Goal: Task Accomplishment & Management: Complete application form

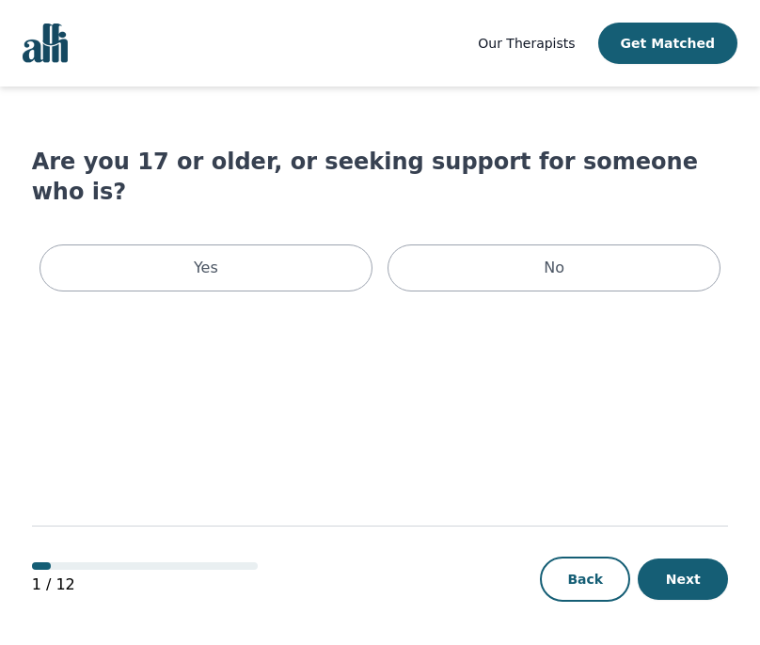
click at [203, 265] on div "Yes No" at bounding box center [380, 268] width 697 height 62
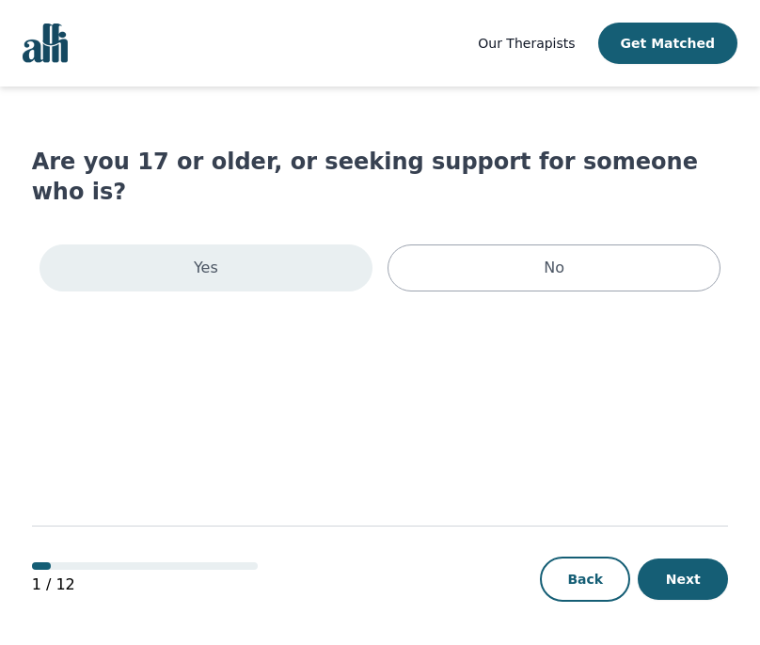
click at [188, 245] on div "Yes" at bounding box center [205, 267] width 333 height 47
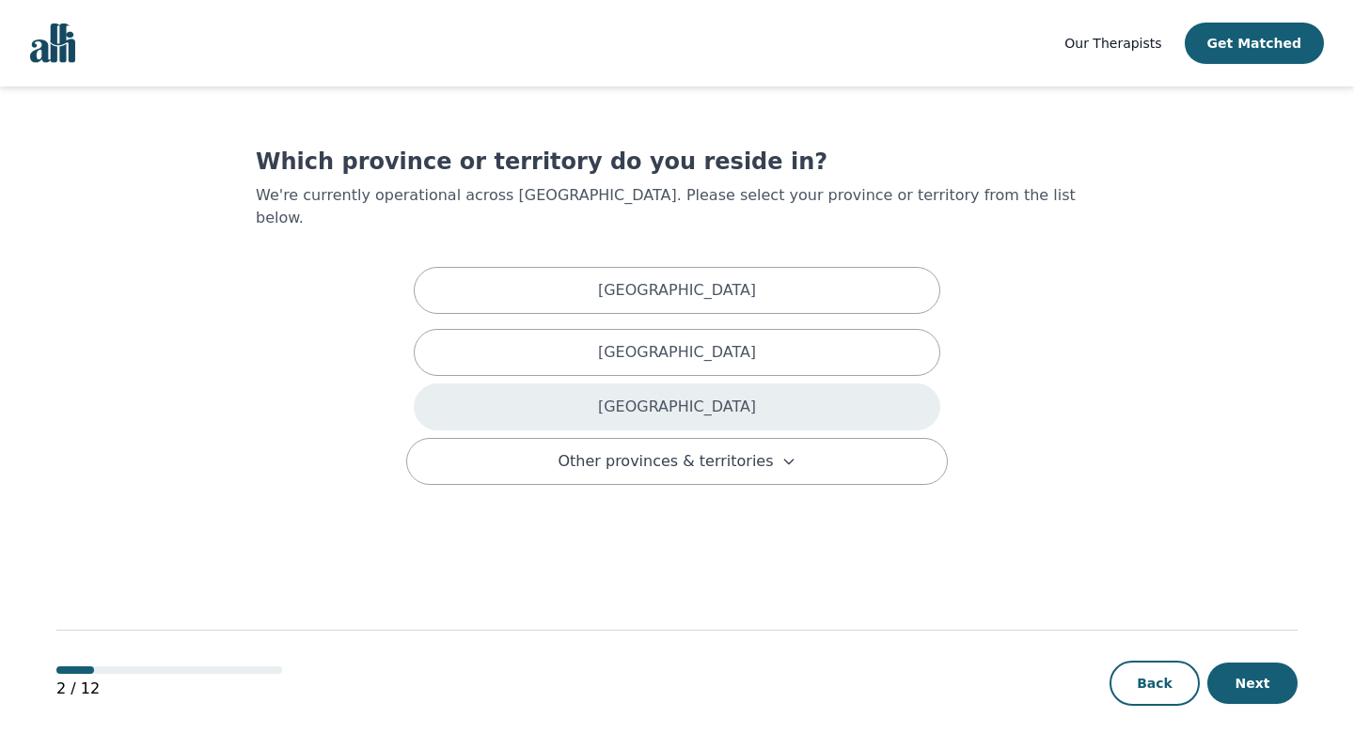
click at [642, 384] on div "[GEOGRAPHIC_DATA]" at bounding box center [677, 407] width 526 height 47
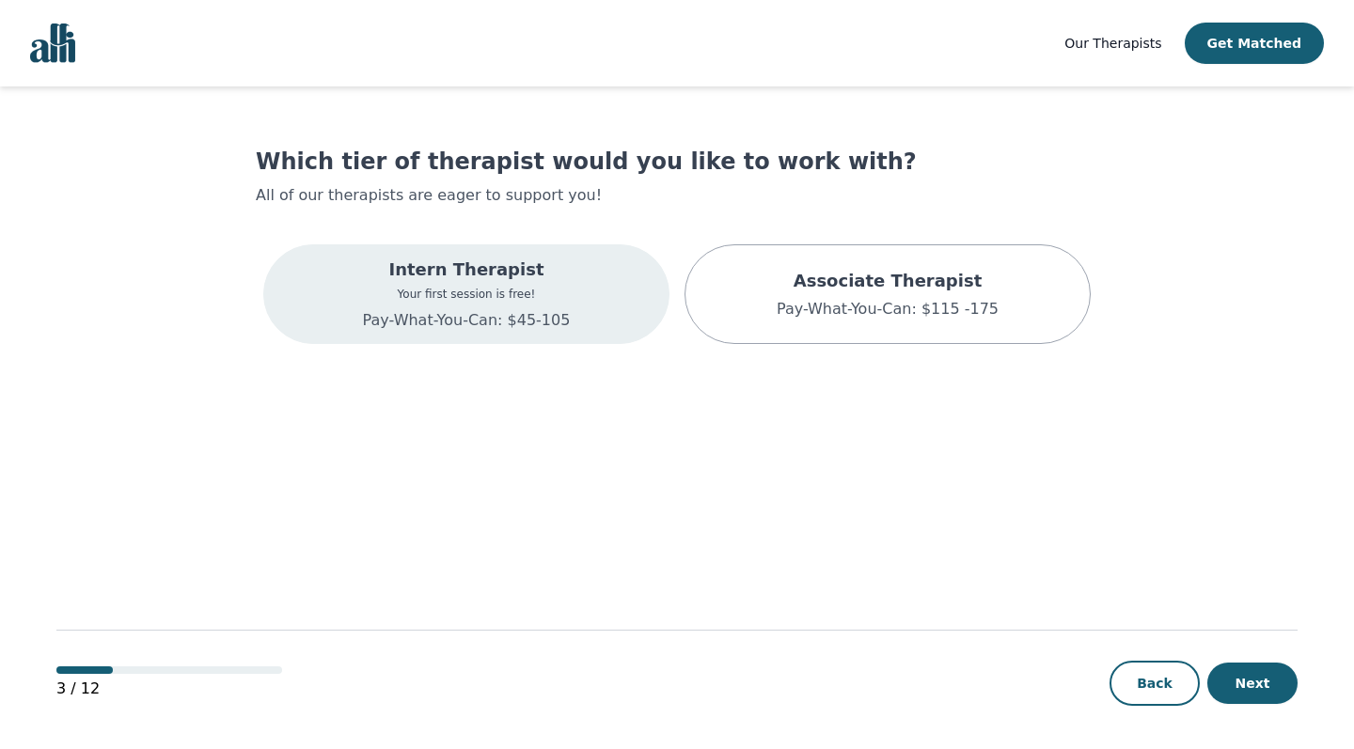
click at [543, 285] on div "Intern Therapist Your first session is free! Pay-What-You-Can: $45-105" at bounding box center [467, 294] width 208 height 75
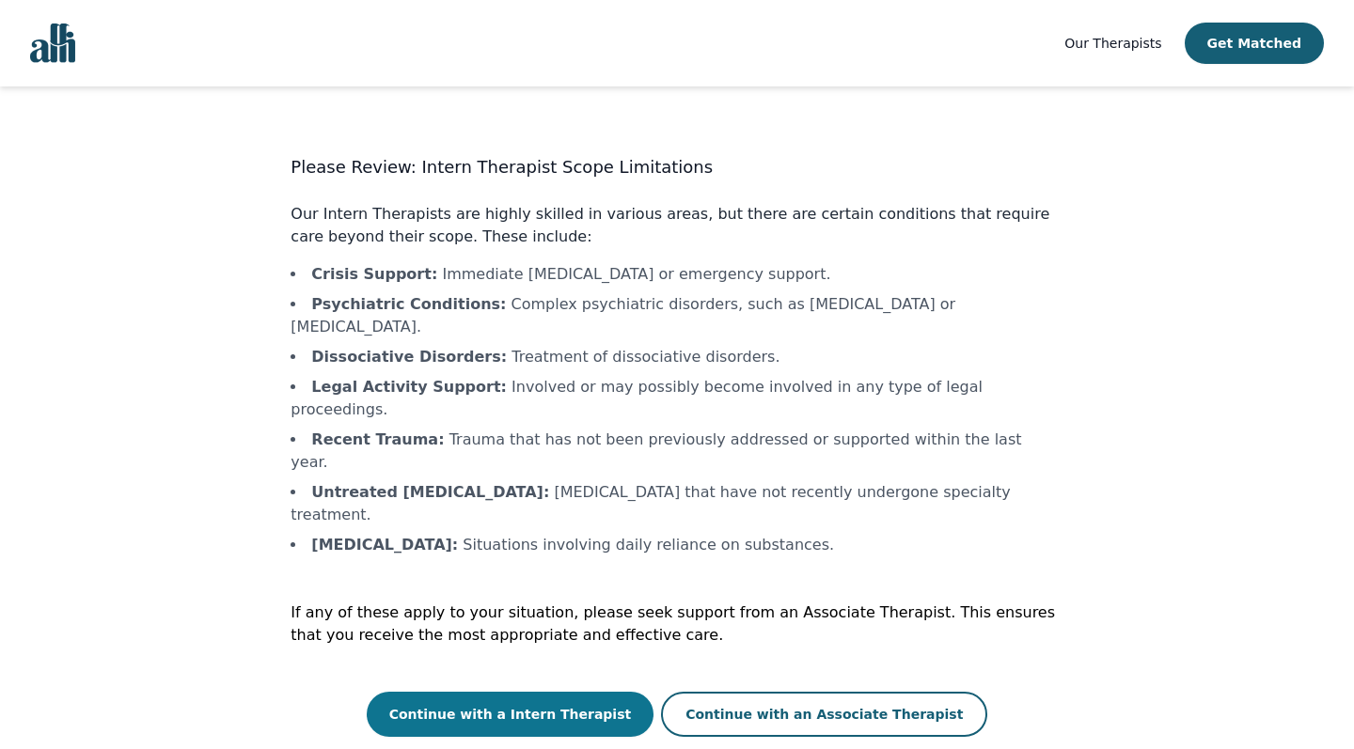
click at [585, 644] on button "Continue with a Intern Therapist" at bounding box center [511, 714] width 288 height 45
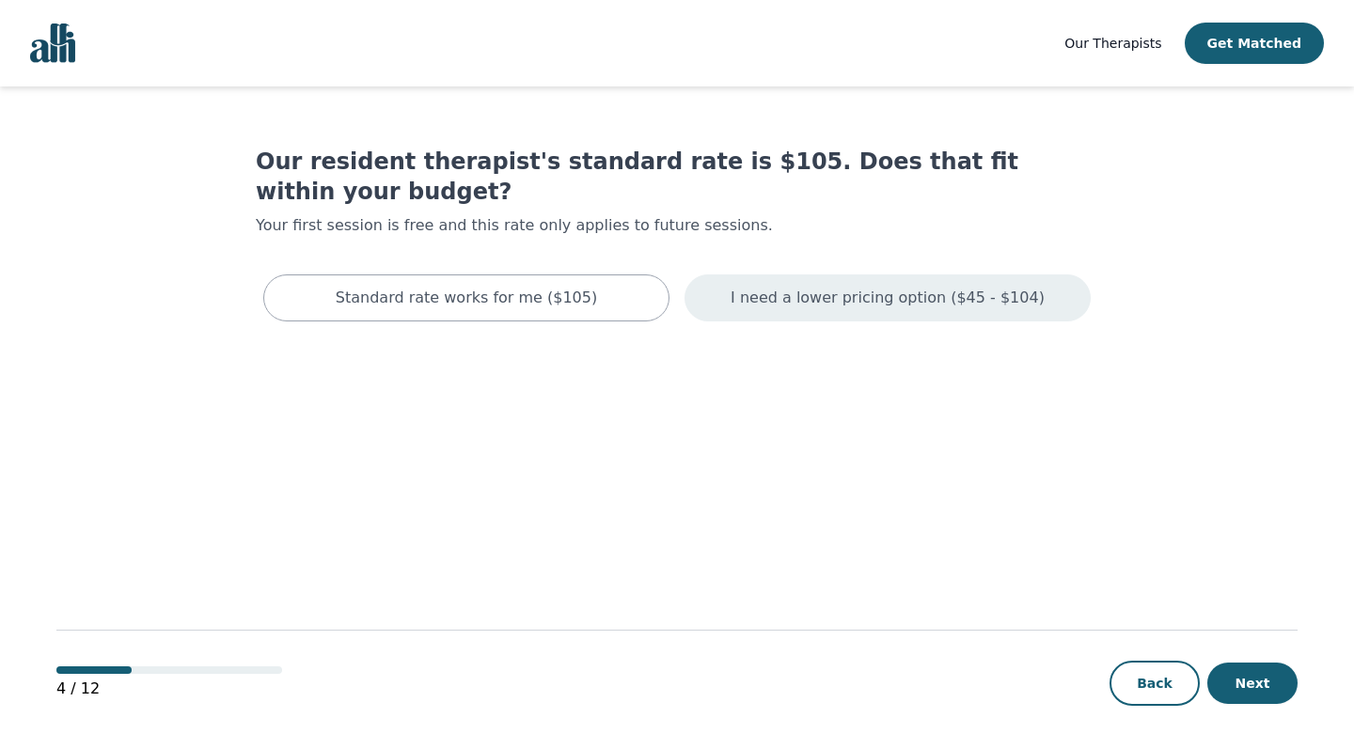
click at [710, 283] on div "I need a lower pricing option ($45 - $104)" at bounding box center [887, 297] width 406 height 47
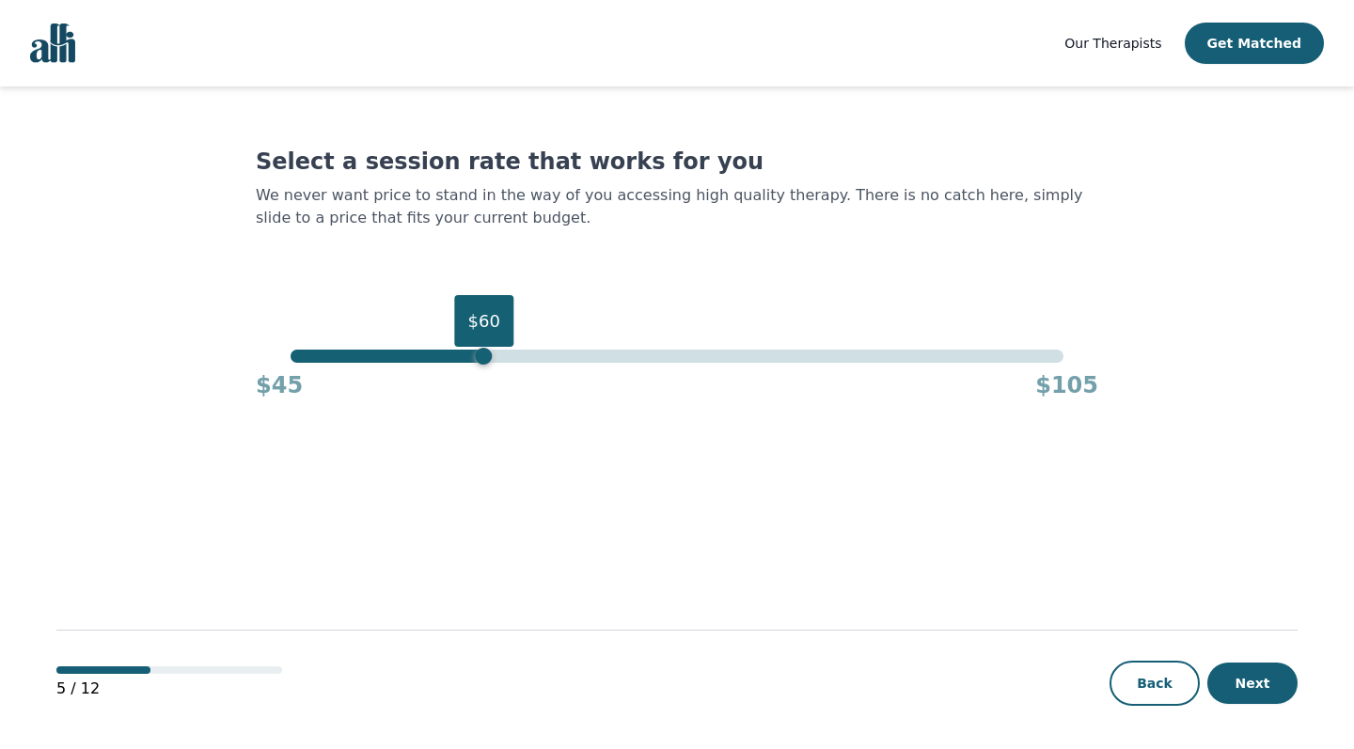
drag, startPoint x: 1061, startPoint y: 358, endPoint x: 487, endPoint y: 356, distance: 574.4
click at [487, 356] on div "$60" at bounding box center [484, 356] width 17 height 17
click at [759, 644] on button "Next" at bounding box center [1252, 683] width 90 height 41
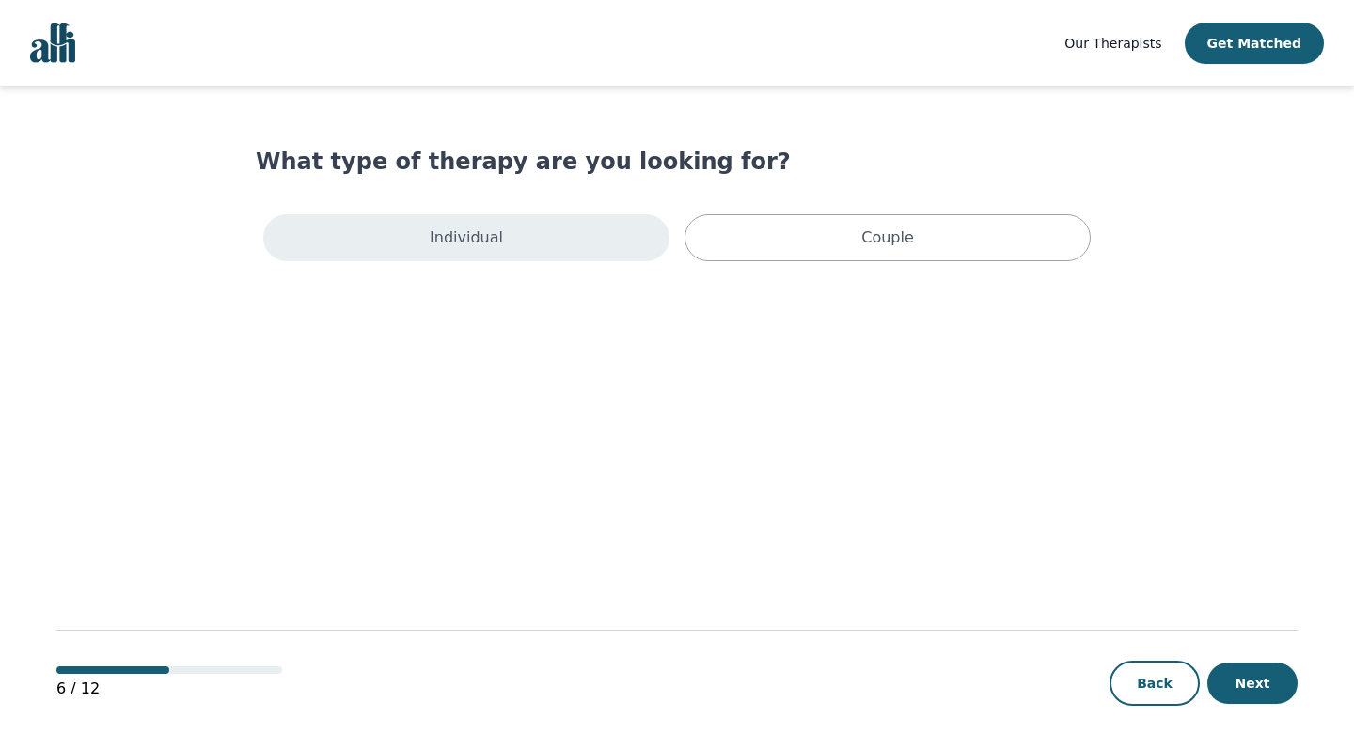
click at [644, 259] on div "Individual" at bounding box center [466, 237] width 406 height 47
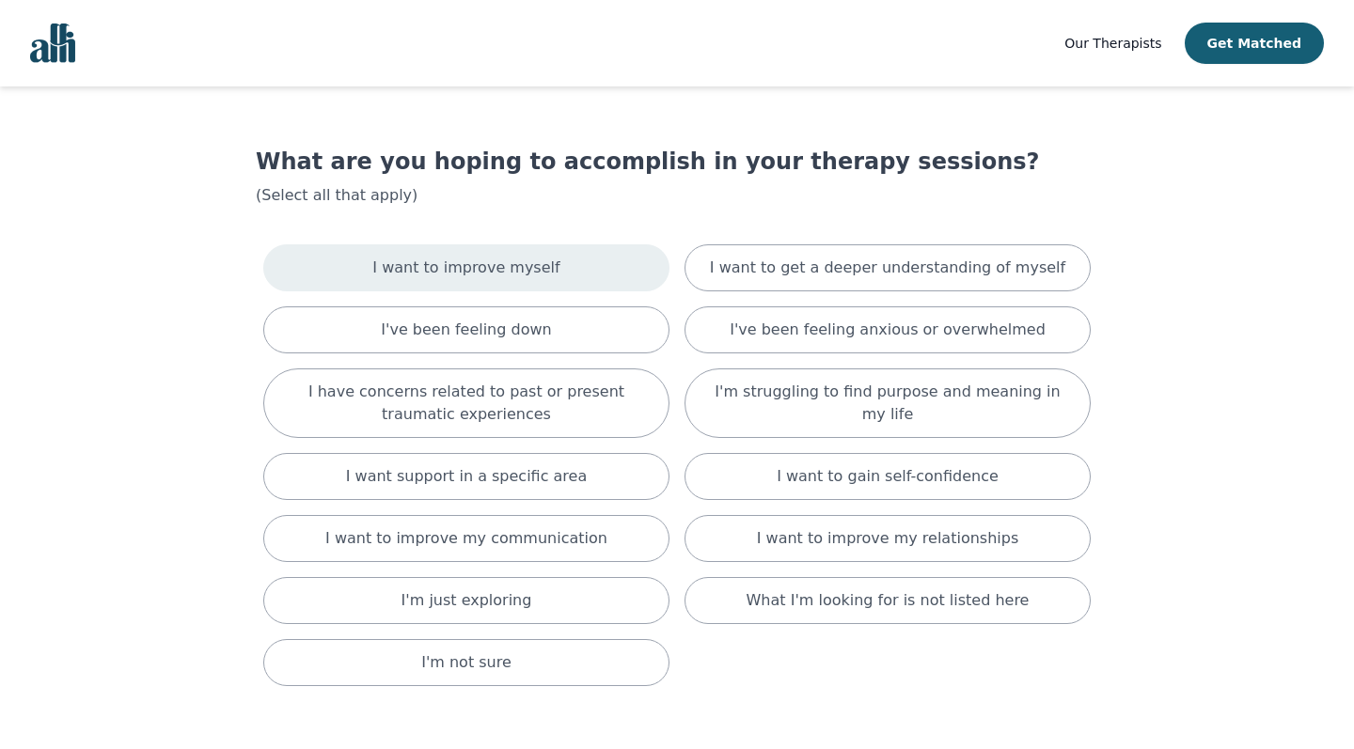
click at [601, 280] on div "I want to improve myself" at bounding box center [466, 267] width 406 height 47
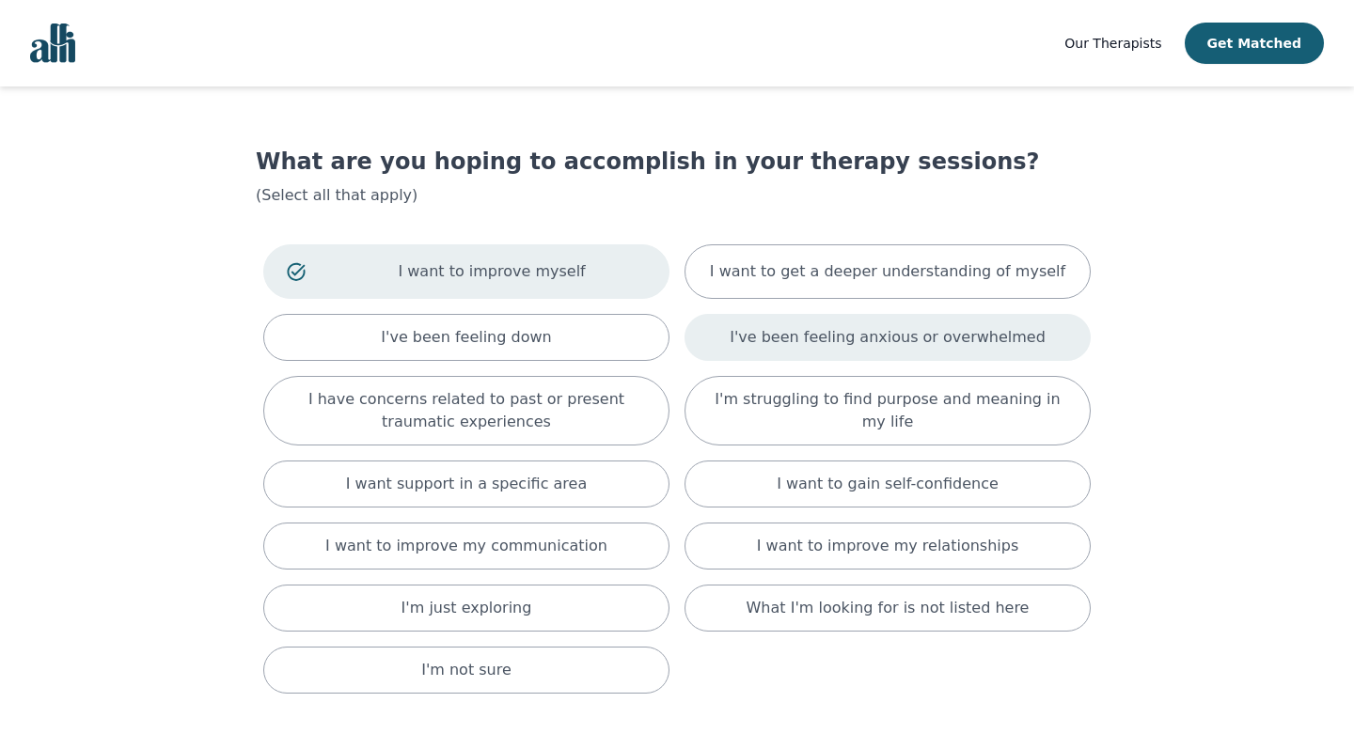
click at [759, 349] on div "I've been feeling anxious or overwhelmed" at bounding box center [887, 337] width 406 height 47
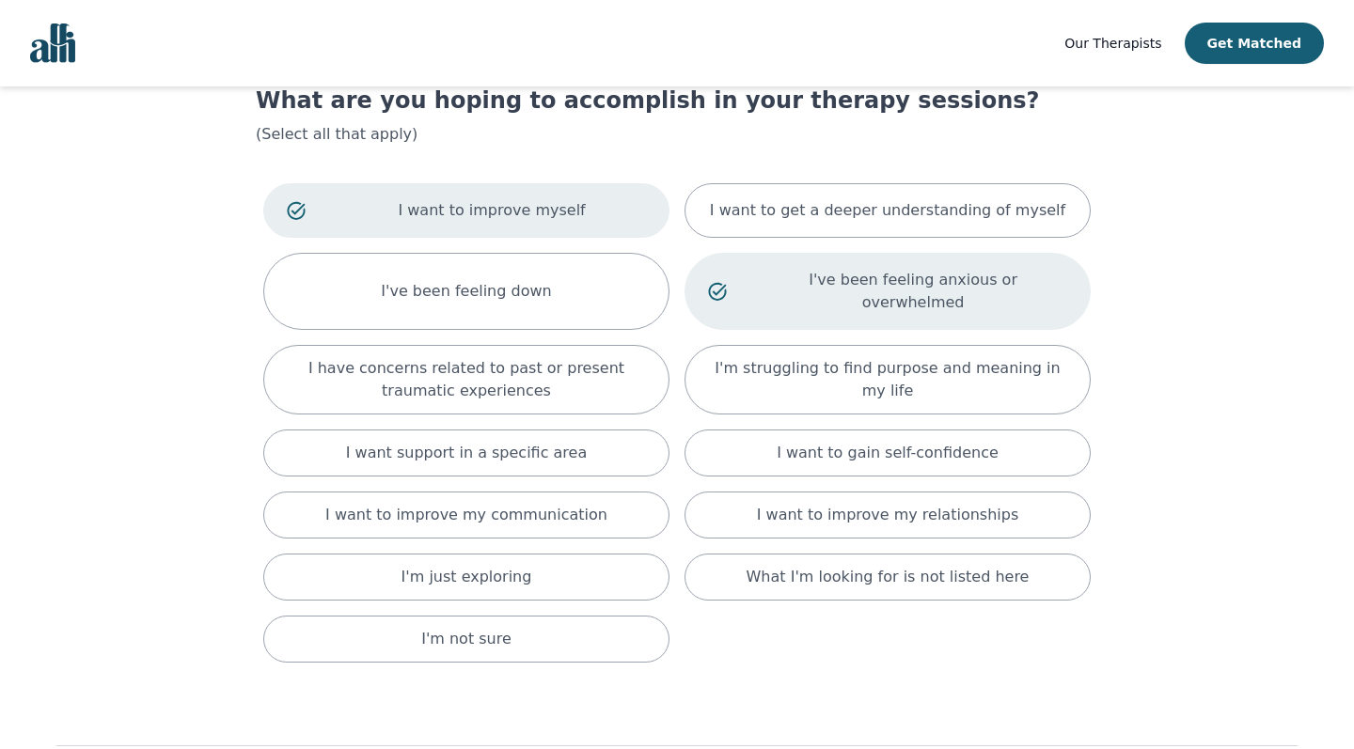
scroll to position [62, 0]
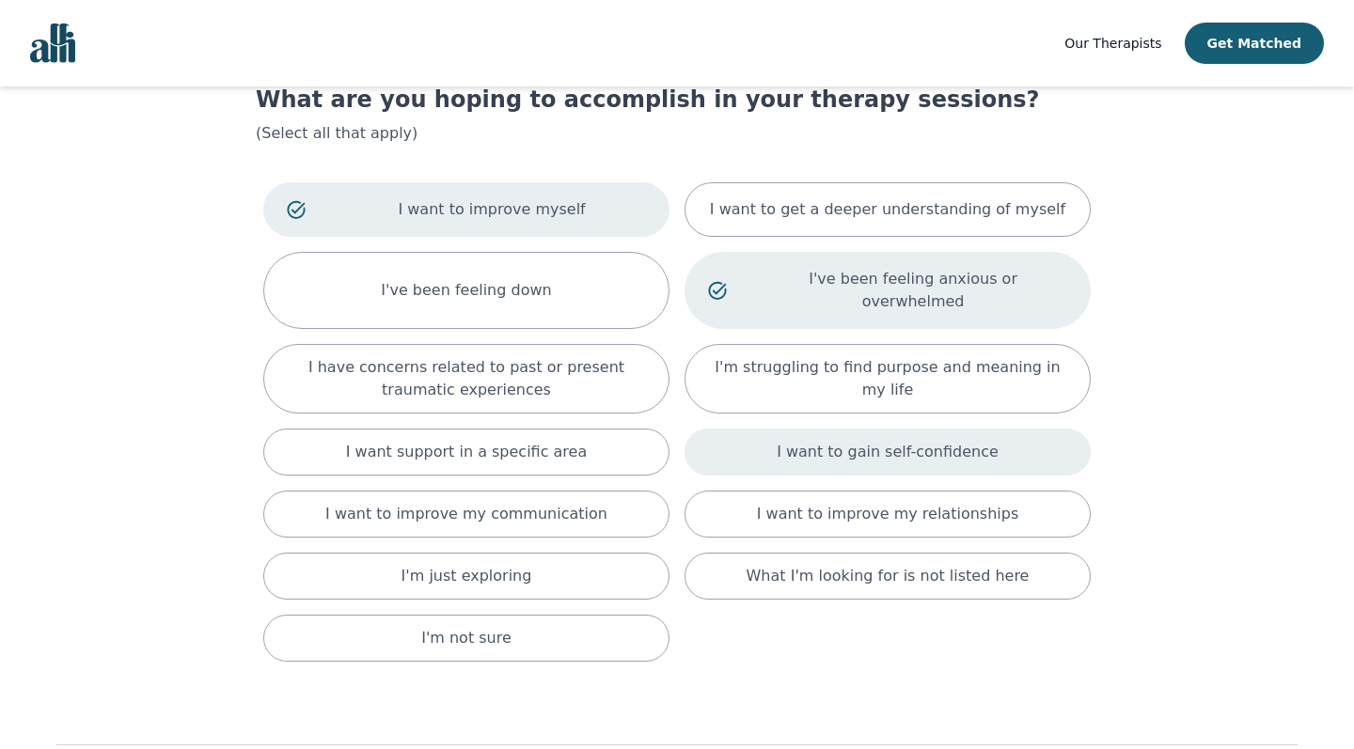
click at [759, 441] on p "I want to gain self-confidence" at bounding box center [887, 452] width 222 height 23
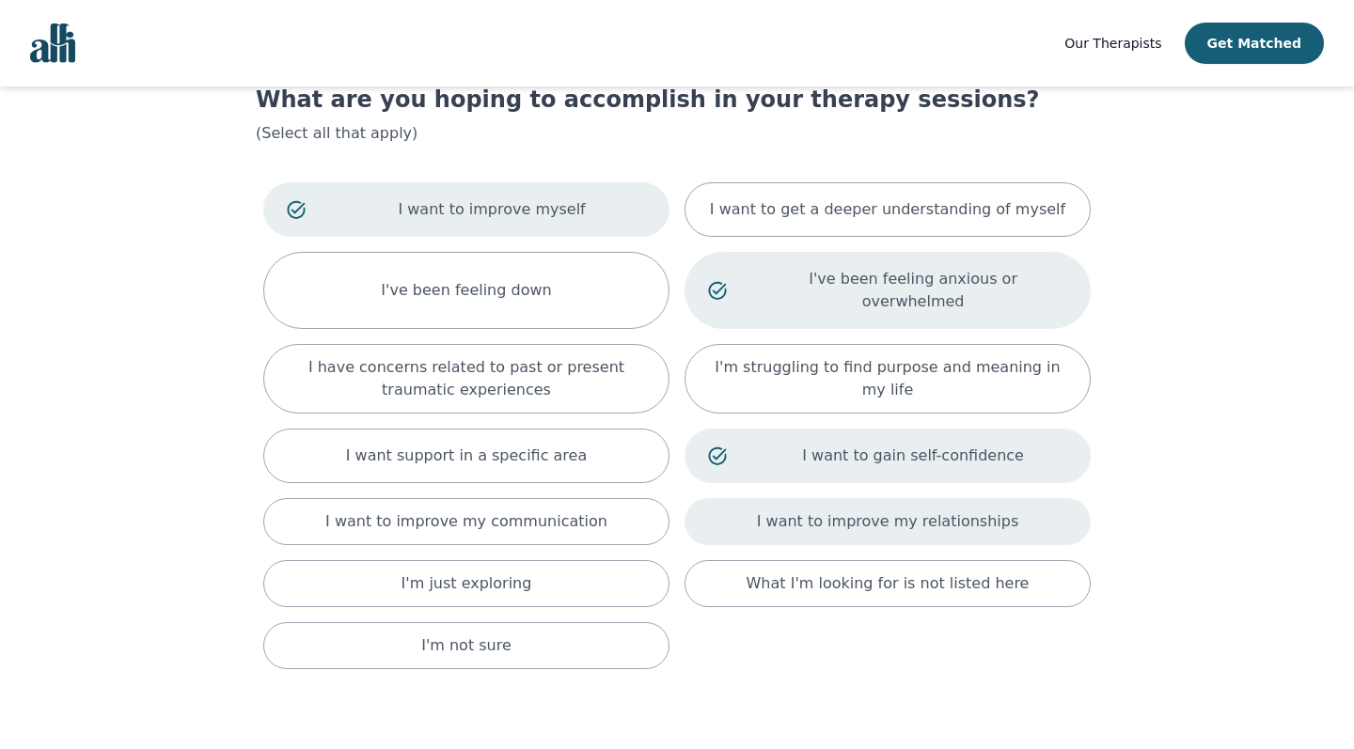
click at [759, 510] on p "I want to improve my relationships" at bounding box center [887, 521] width 261 height 23
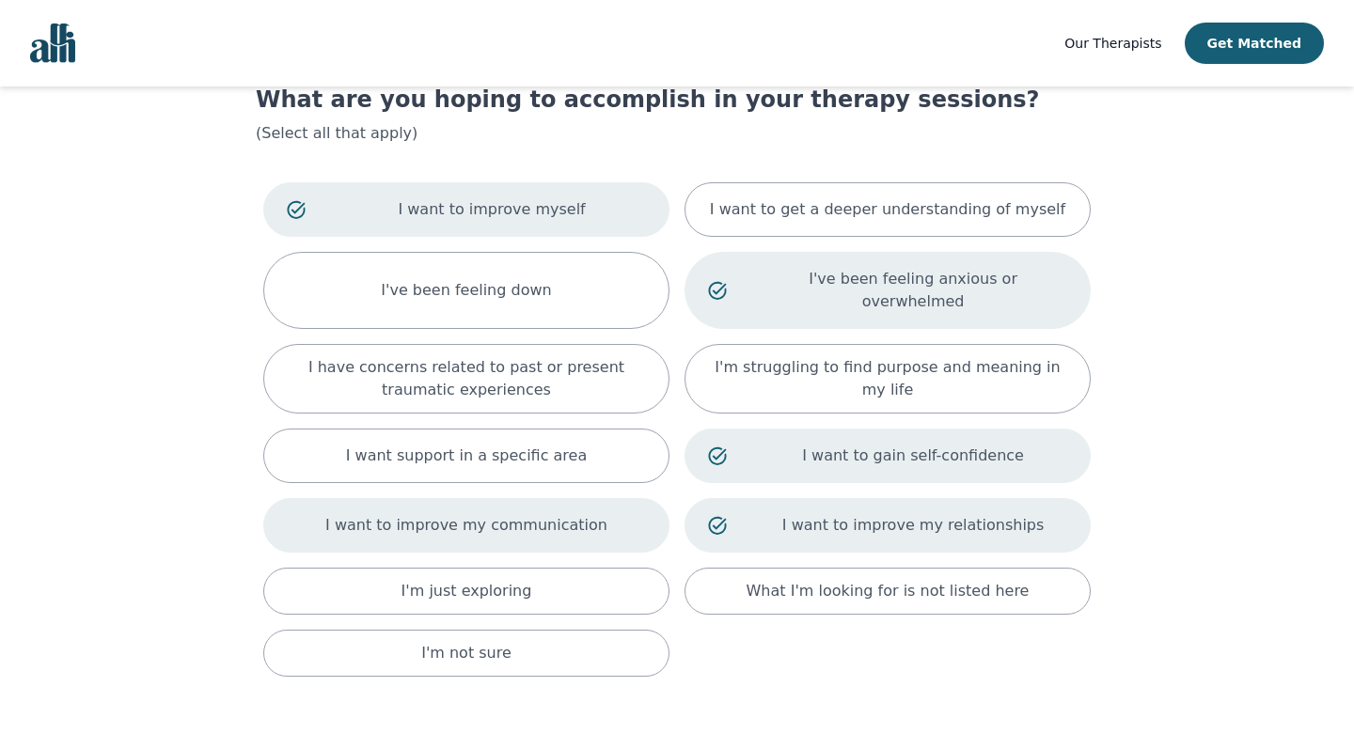
click at [600, 518] on div "I want to improve my communication" at bounding box center [466, 525] width 406 height 55
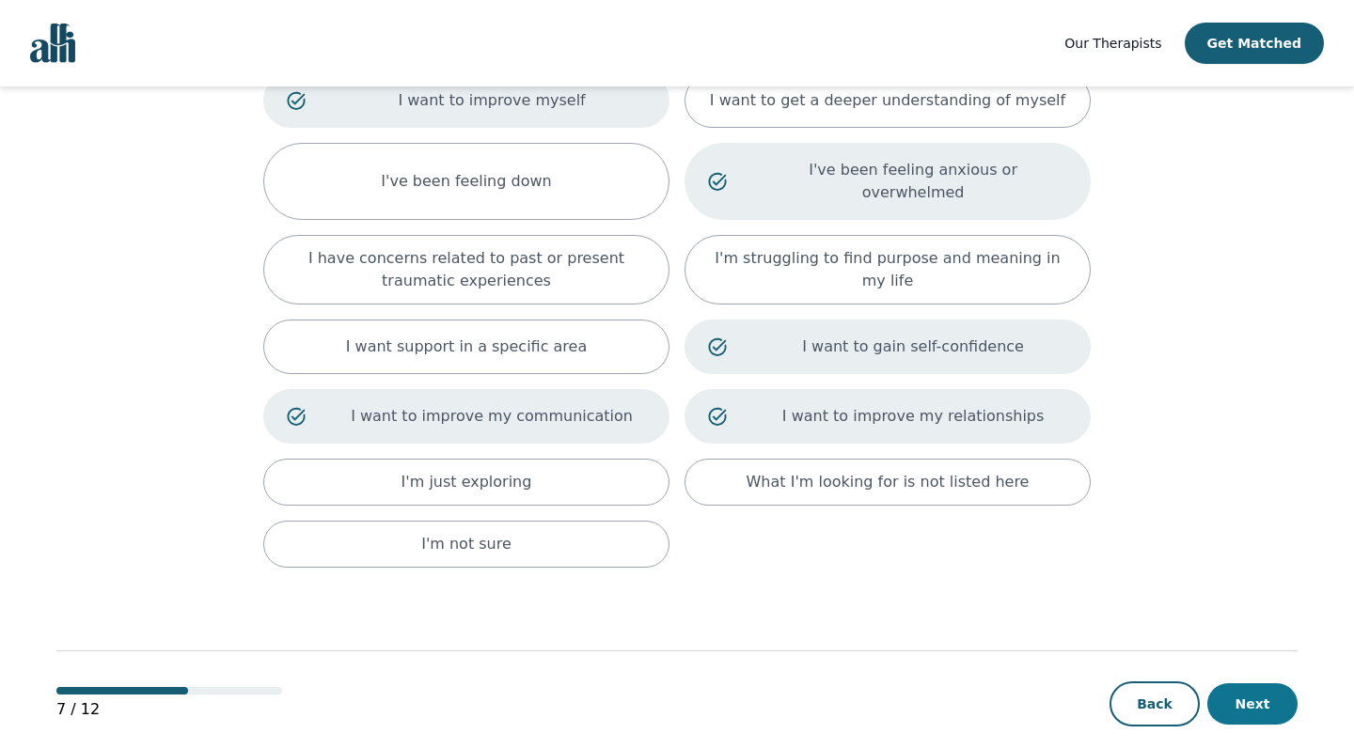
click at [759, 644] on button "Next" at bounding box center [1252, 703] width 90 height 41
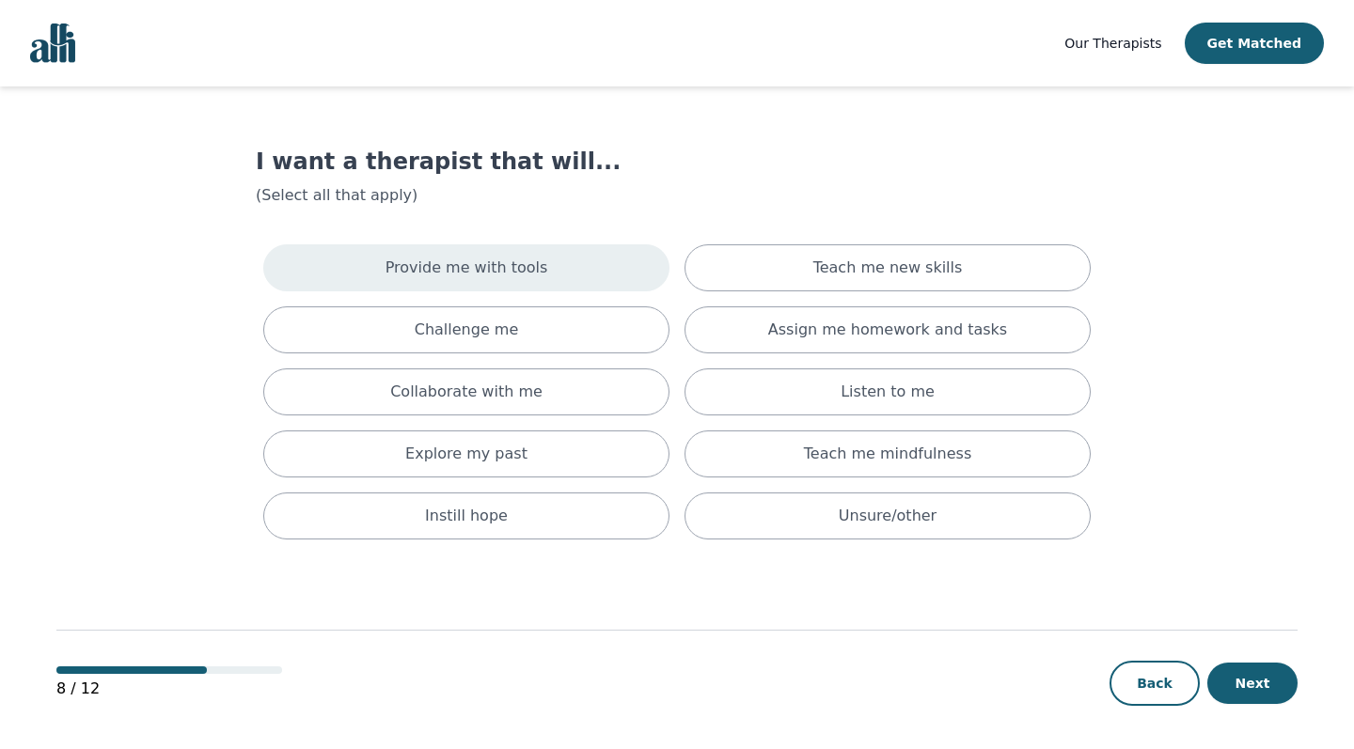
click at [623, 274] on div "Provide me with tools" at bounding box center [466, 267] width 406 height 47
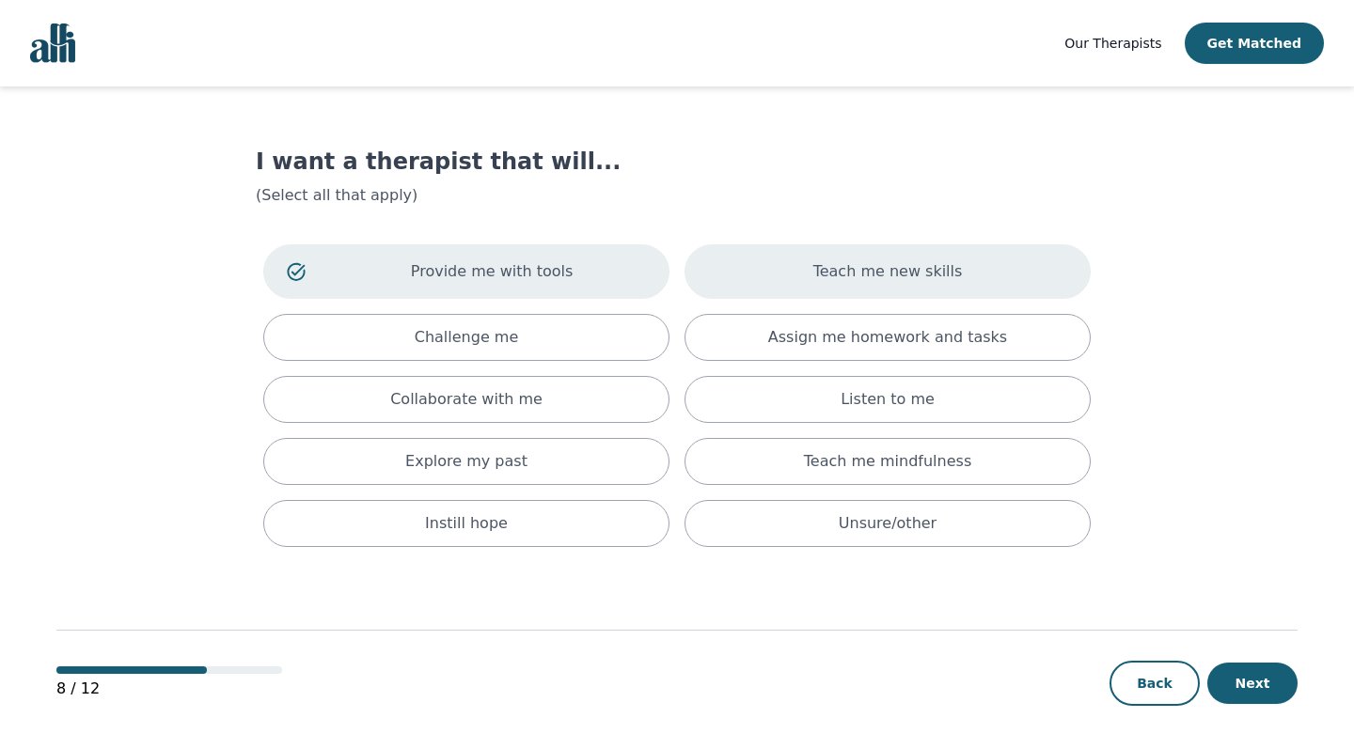
click at [759, 277] on div "Teach me new skills" at bounding box center [887, 271] width 406 height 55
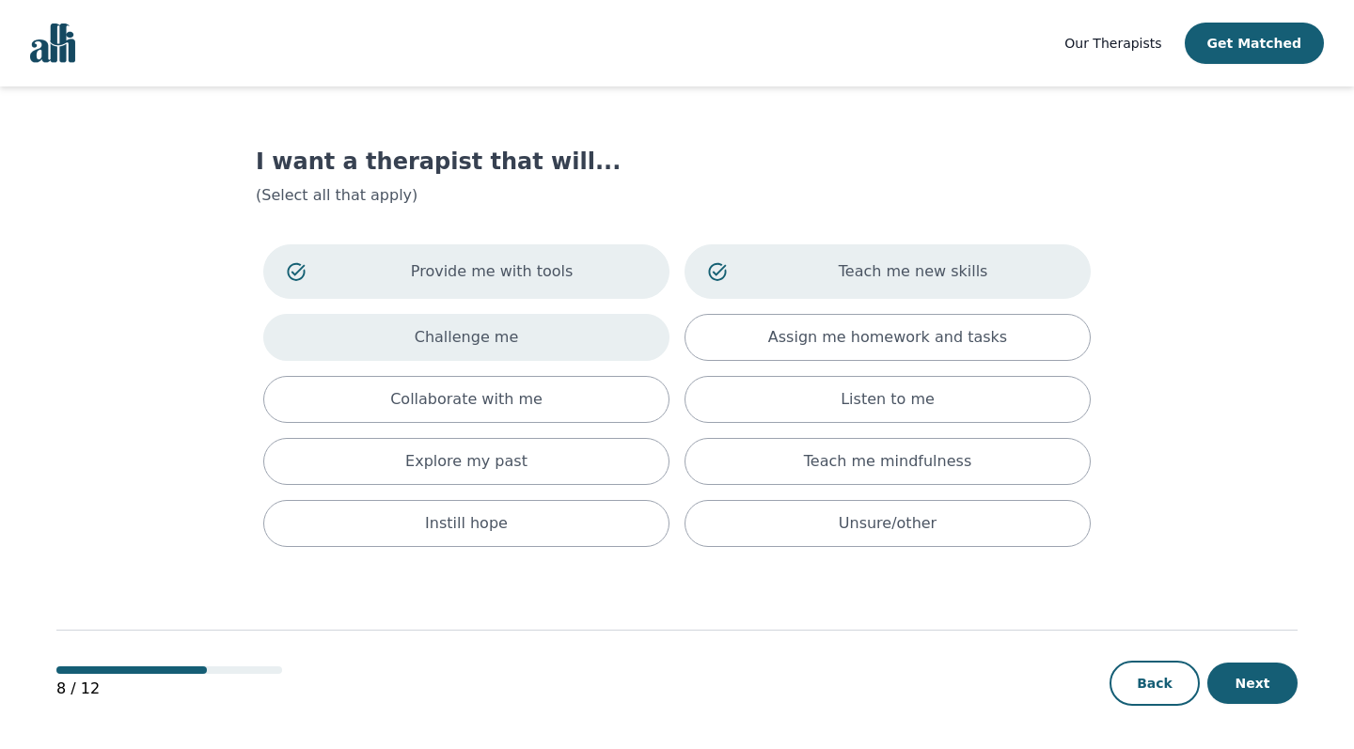
click at [624, 337] on div "Challenge me" at bounding box center [466, 337] width 406 height 47
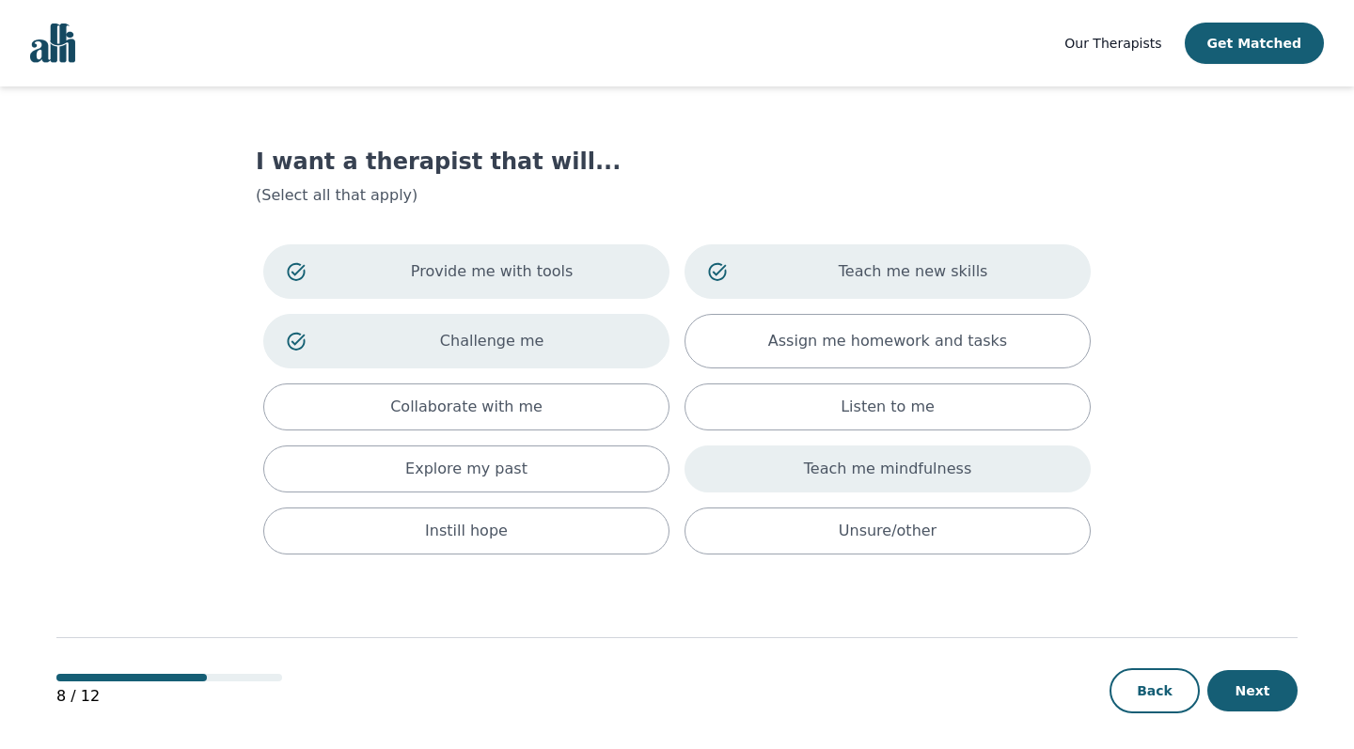
click at [759, 490] on div "Teach me mindfulness" at bounding box center [887, 469] width 406 height 47
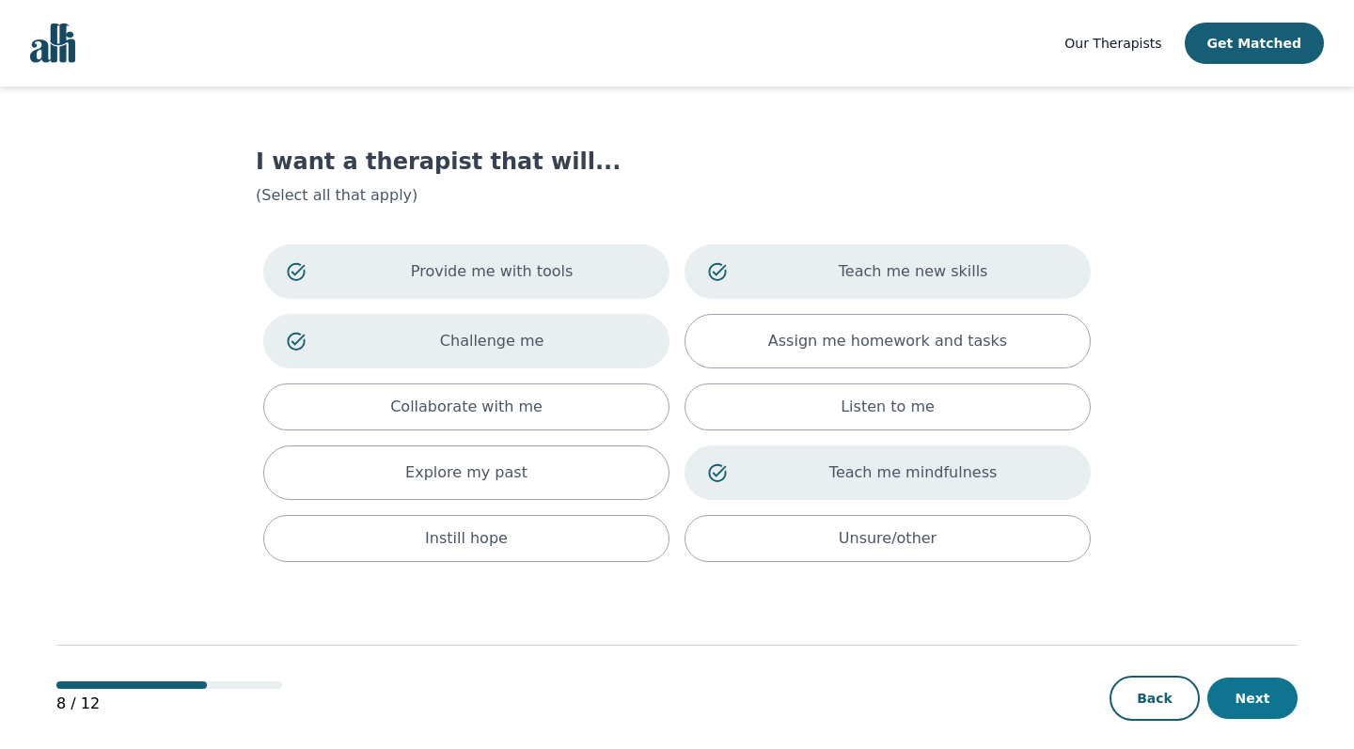
click at [759, 644] on button "Next" at bounding box center [1252, 698] width 90 height 41
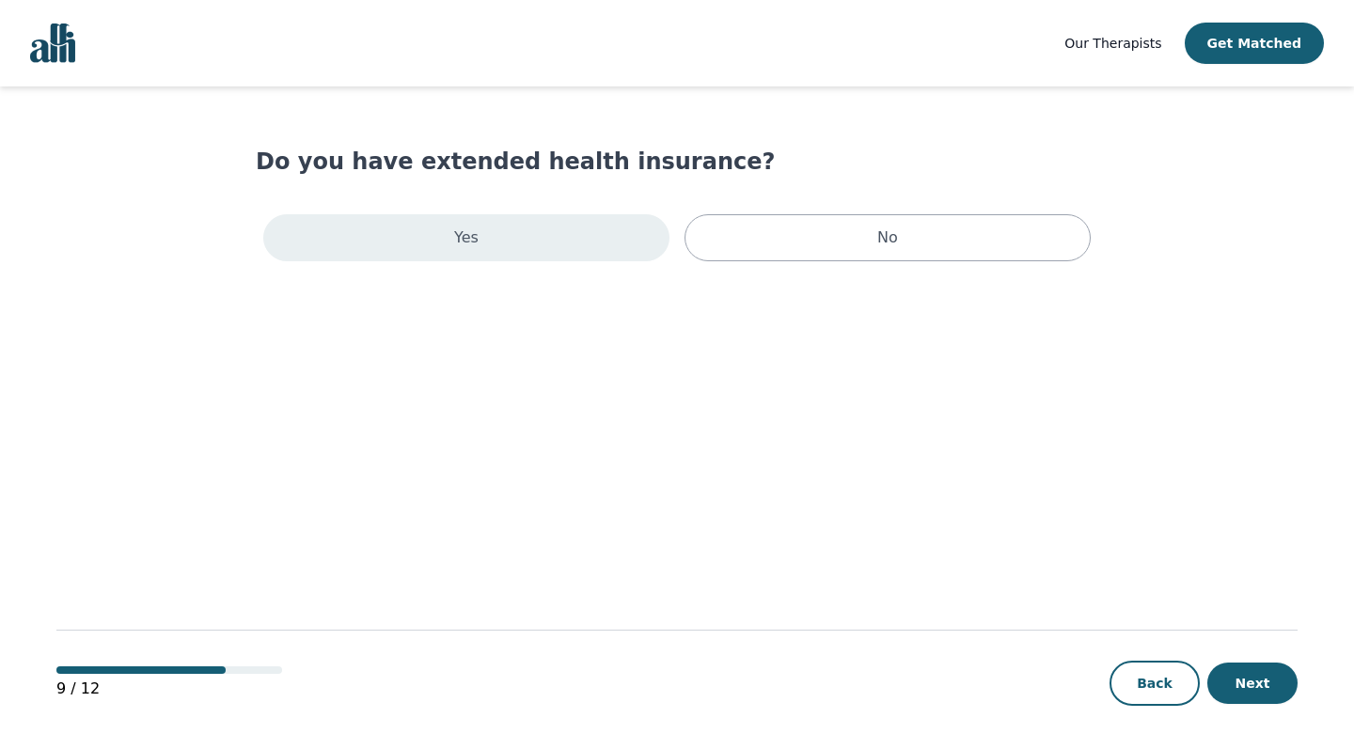
click at [615, 243] on div "Yes" at bounding box center [466, 237] width 406 height 47
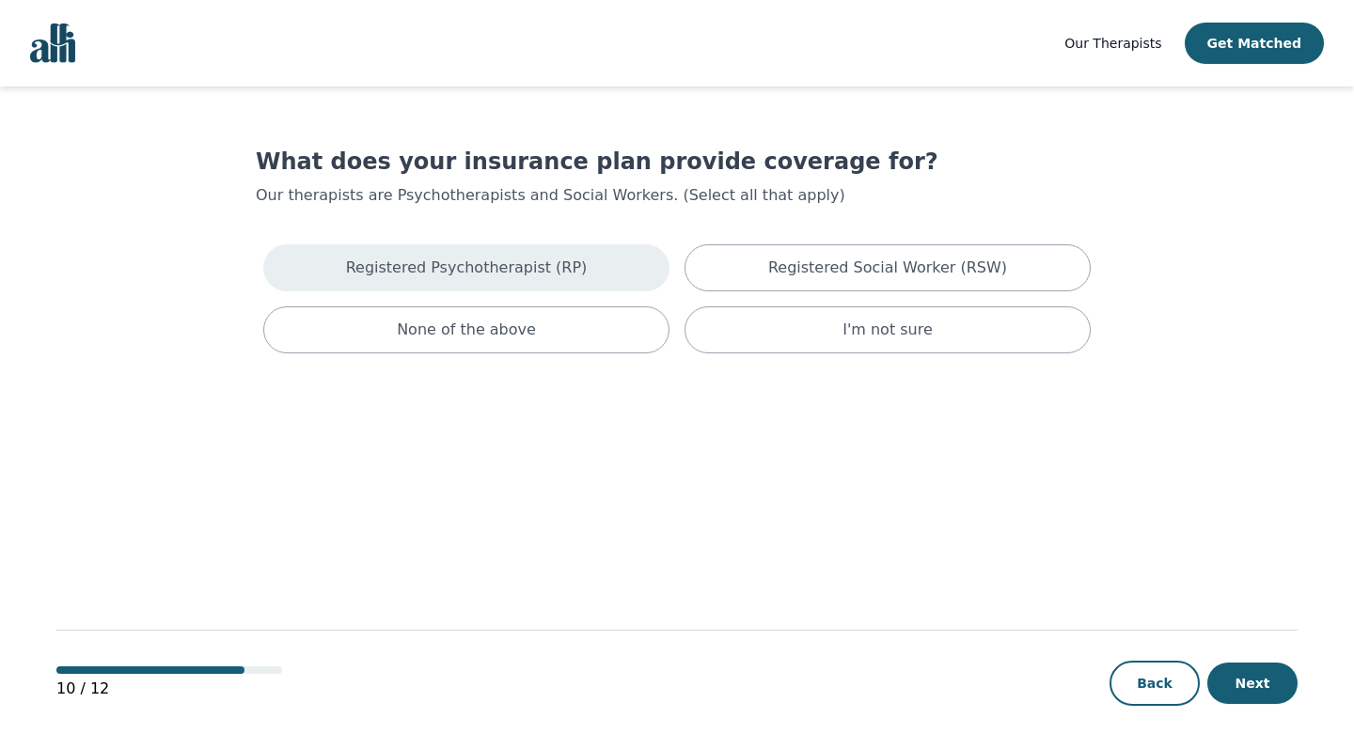
click at [616, 263] on div "Registered Psychotherapist (RP)" at bounding box center [466, 267] width 406 height 47
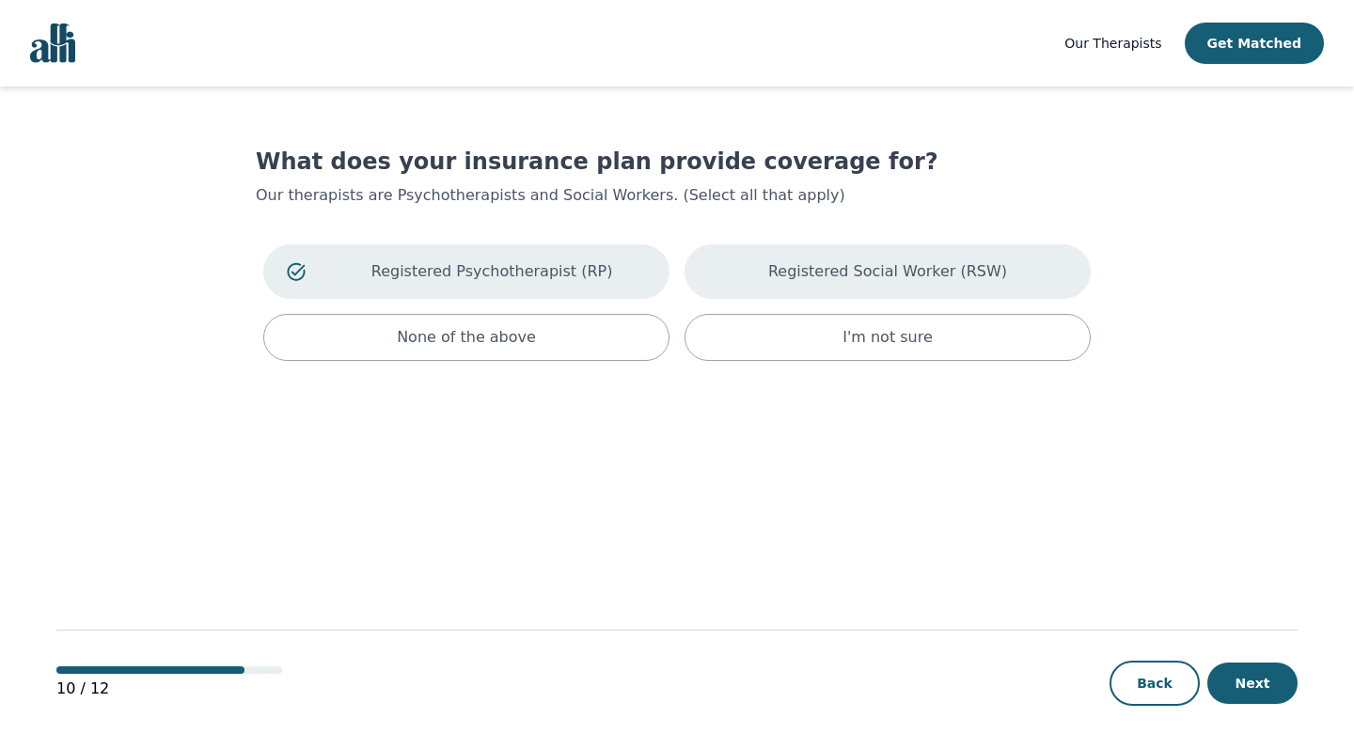
click at [759, 273] on p "Registered Social Worker (RSW)" at bounding box center [887, 271] width 239 height 23
click at [759, 277] on p "Registered Social Worker (RSW)" at bounding box center [913, 271] width 308 height 23
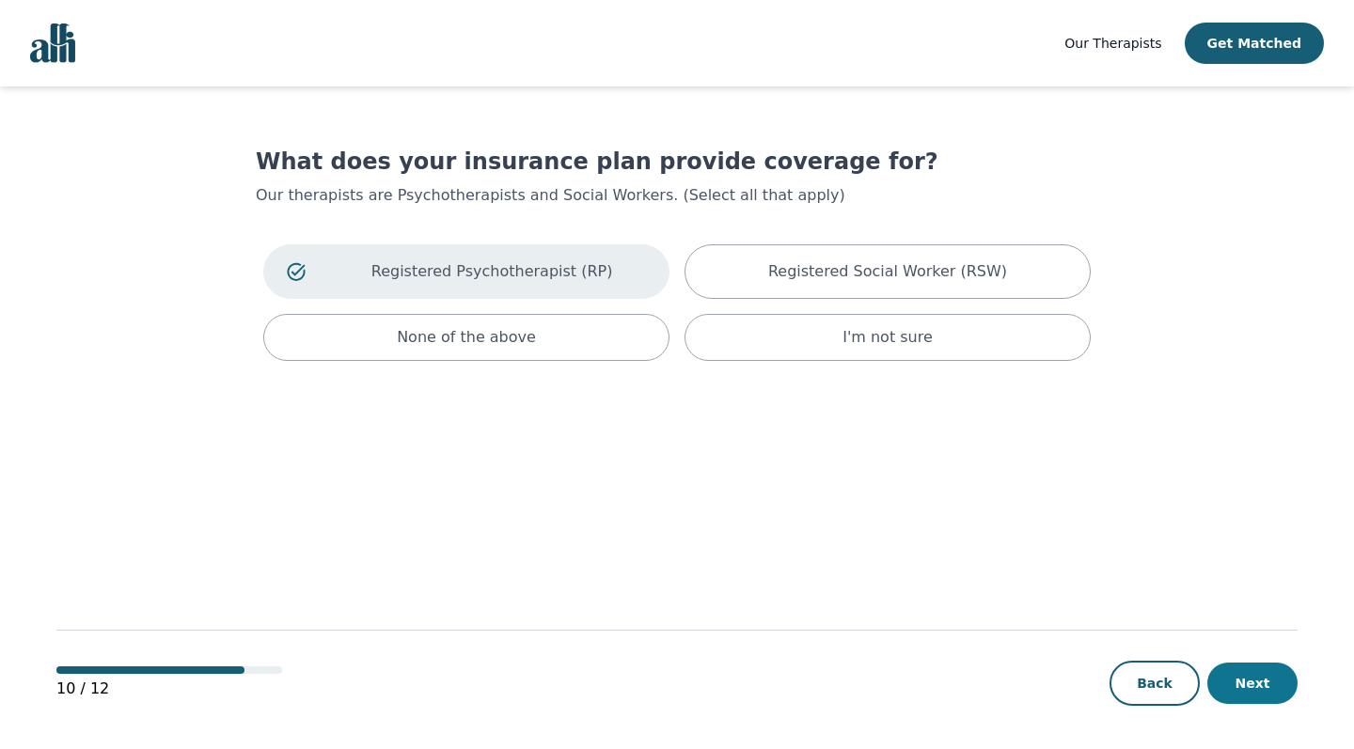
click at [759, 644] on button "Next" at bounding box center [1252, 683] width 90 height 41
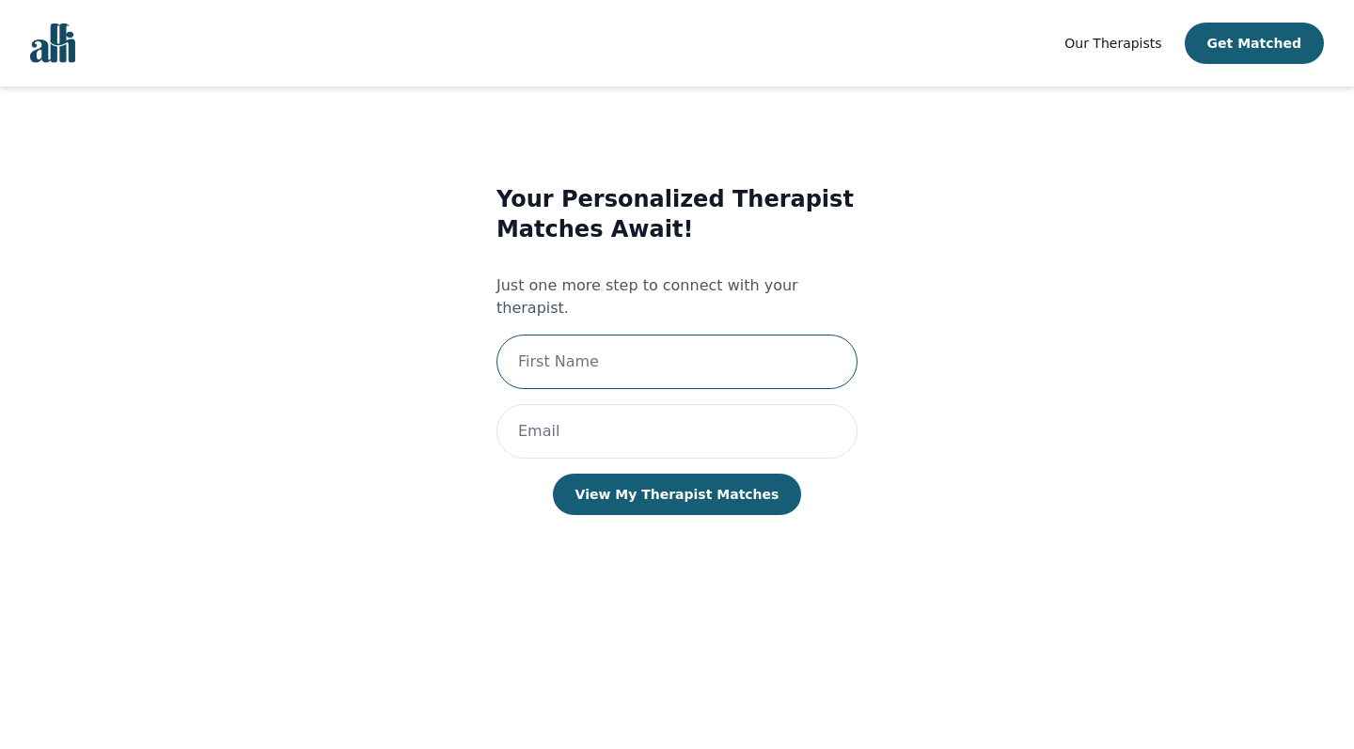
click at [759, 336] on input "text" at bounding box center [676, 362] width 361 height 55
click at [759, 336] on input "[GEOGRAPHIC_DATA]" at bounding box center [676, 362] width 361 height 55
type input "[GEOGRAPHIC_DATA]"
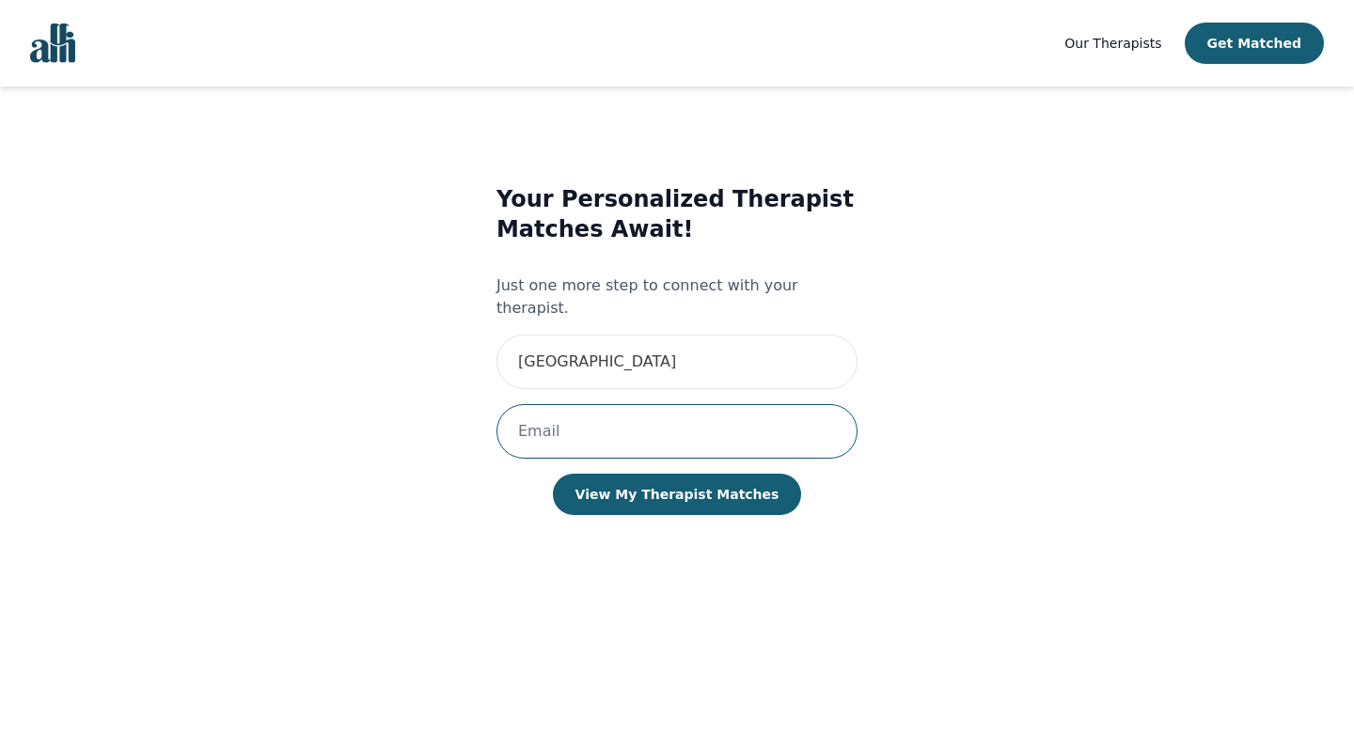
click at [731, 404] on input "email" at bounding box center [676, 431] width 361 height 55
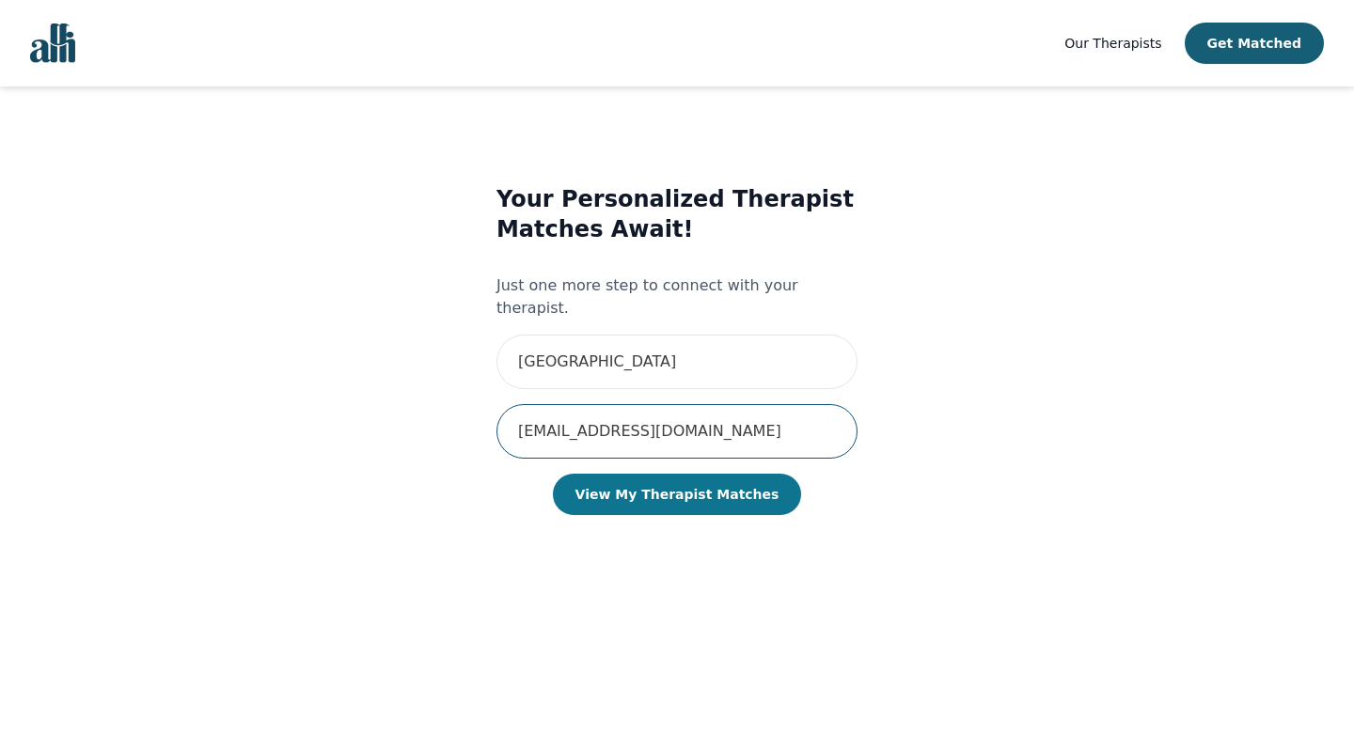
type input "[EMAIL_ADDRESS][DOMAIN_NAME]"
click at [698, 474] on button "View My Therapist Matches" at bounding box center [677, 494] width 249 height 41
